Goal: Check status: Check status

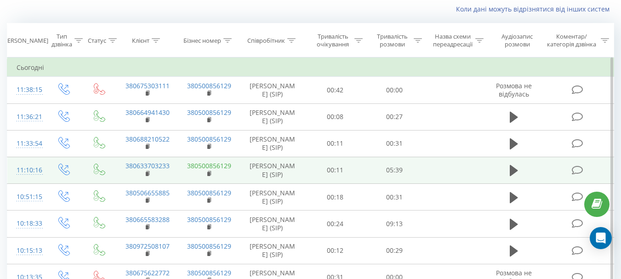
scroll to position [107, 0]
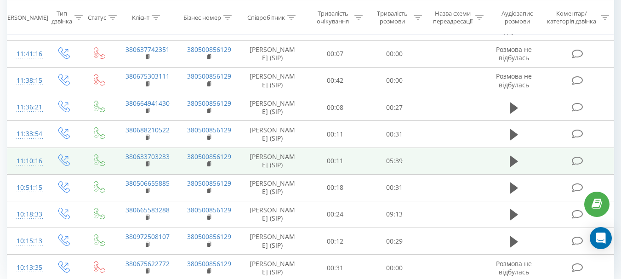
scroll to position [187, 0]
